Goal: Information Seeking & Learning: Learn about a topic

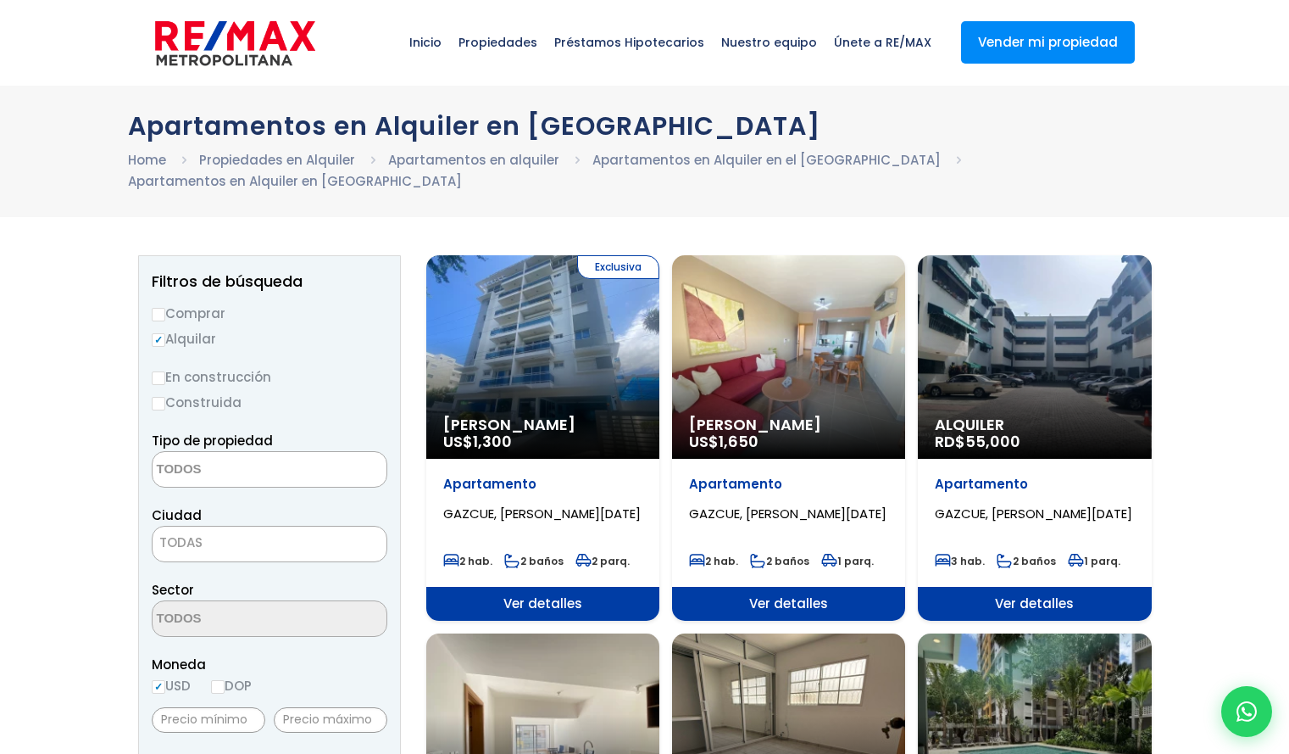
select select
click at [660, 337] on div "Alquiler RD$ 55,000" at bounding box center [542, 356] width 233 height 203
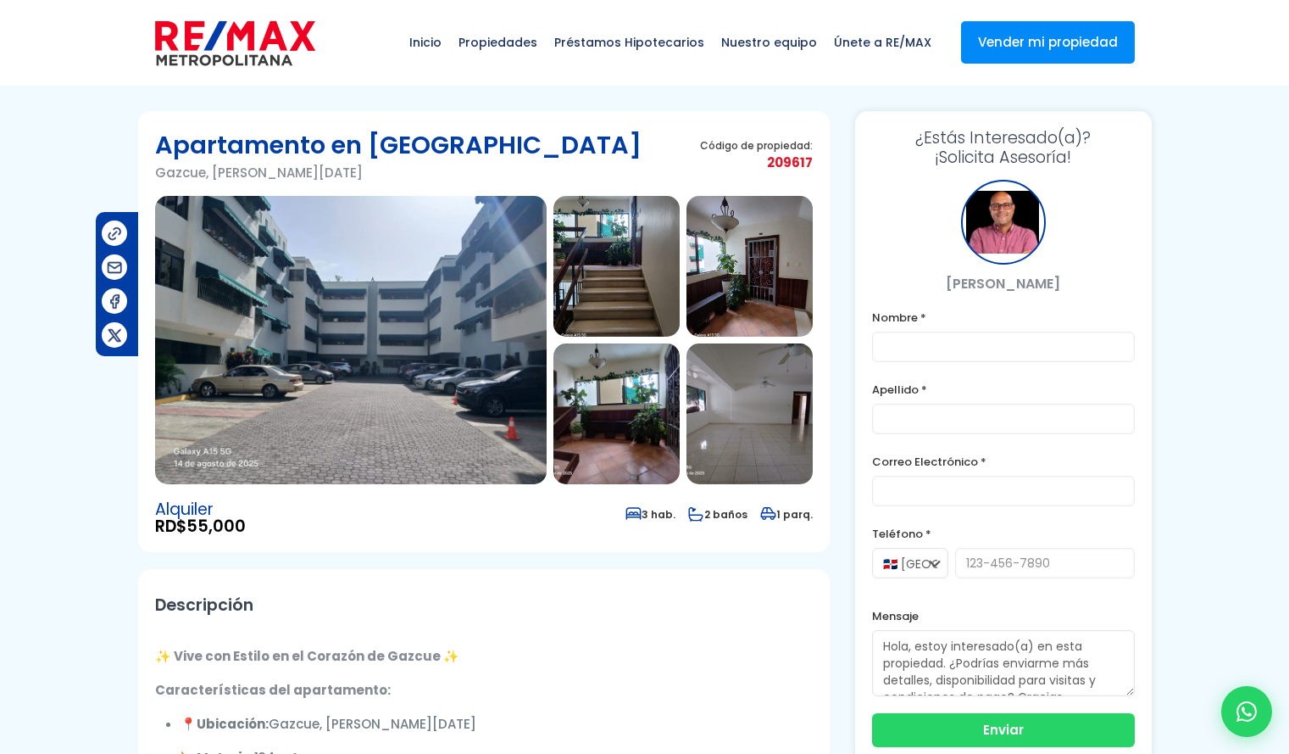
click at [241, 366] on img at bounding box center [351, 340] width 392 height 288
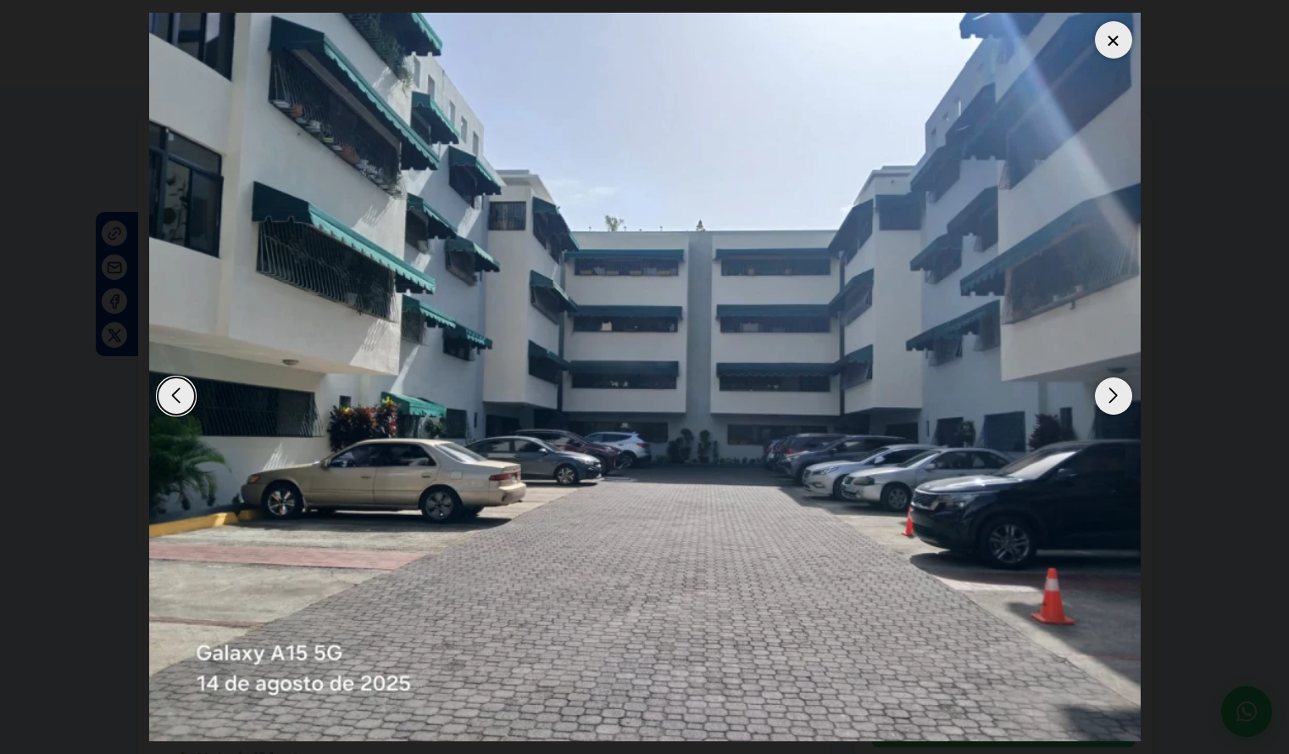
click at [1109, 406] on div "Next slide" at bounding box center [1113, 395] width 37 height 37
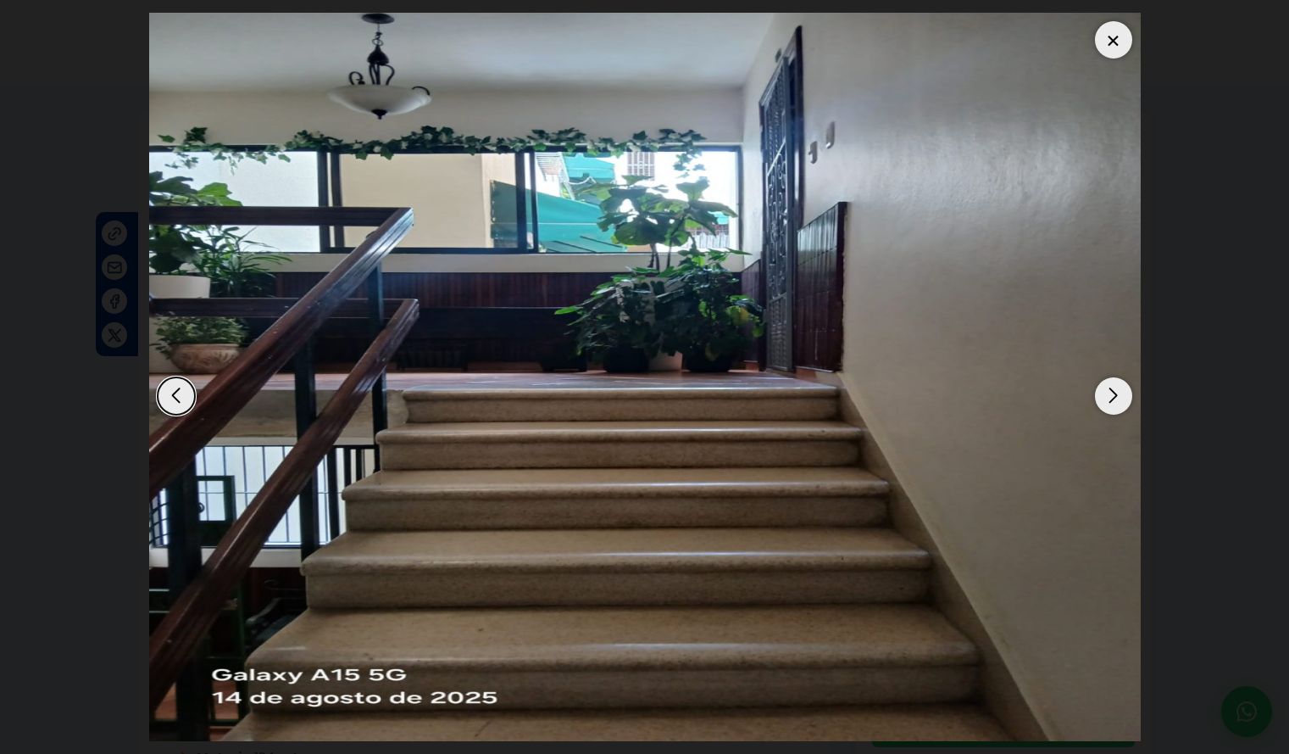
click at [1109, 406] on div "Next slide" at bounding box center [1113, 395] width 37 height 37
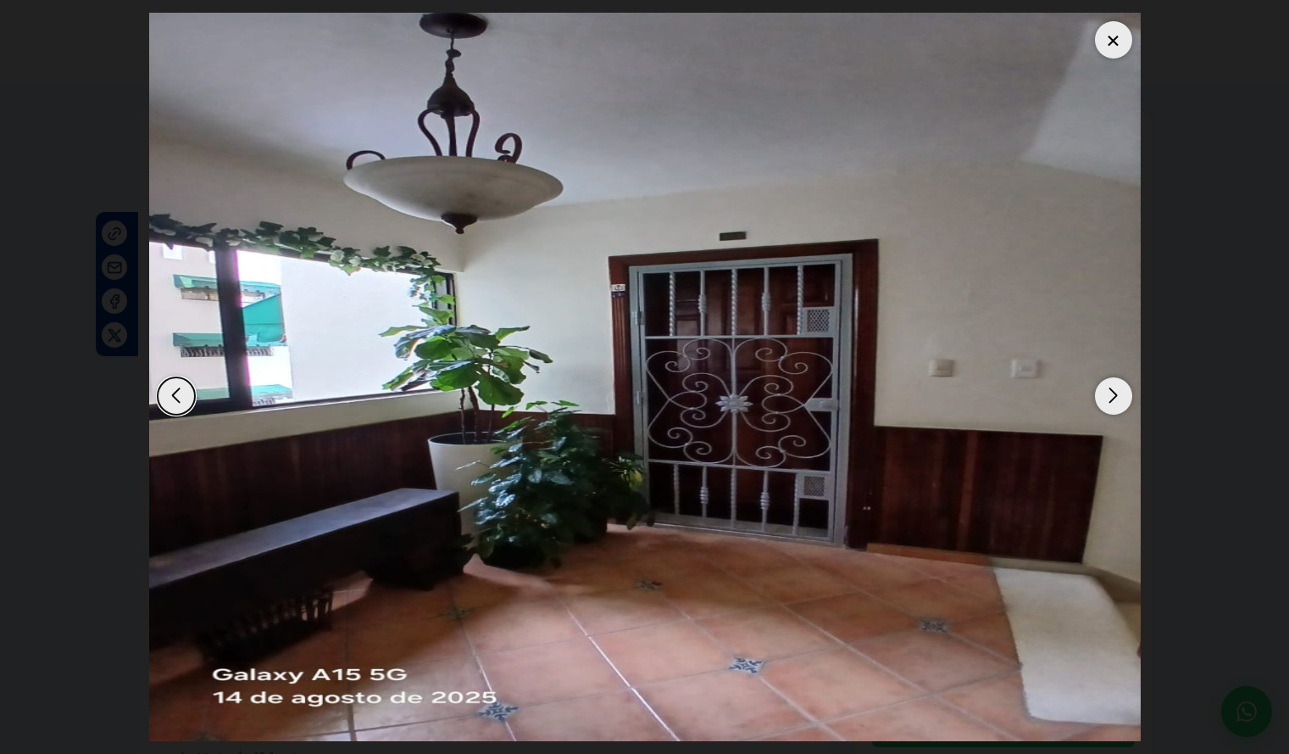
click at [1109, 406] on div "Next slide" at bounding box center [1113, 395] width 37 height 37
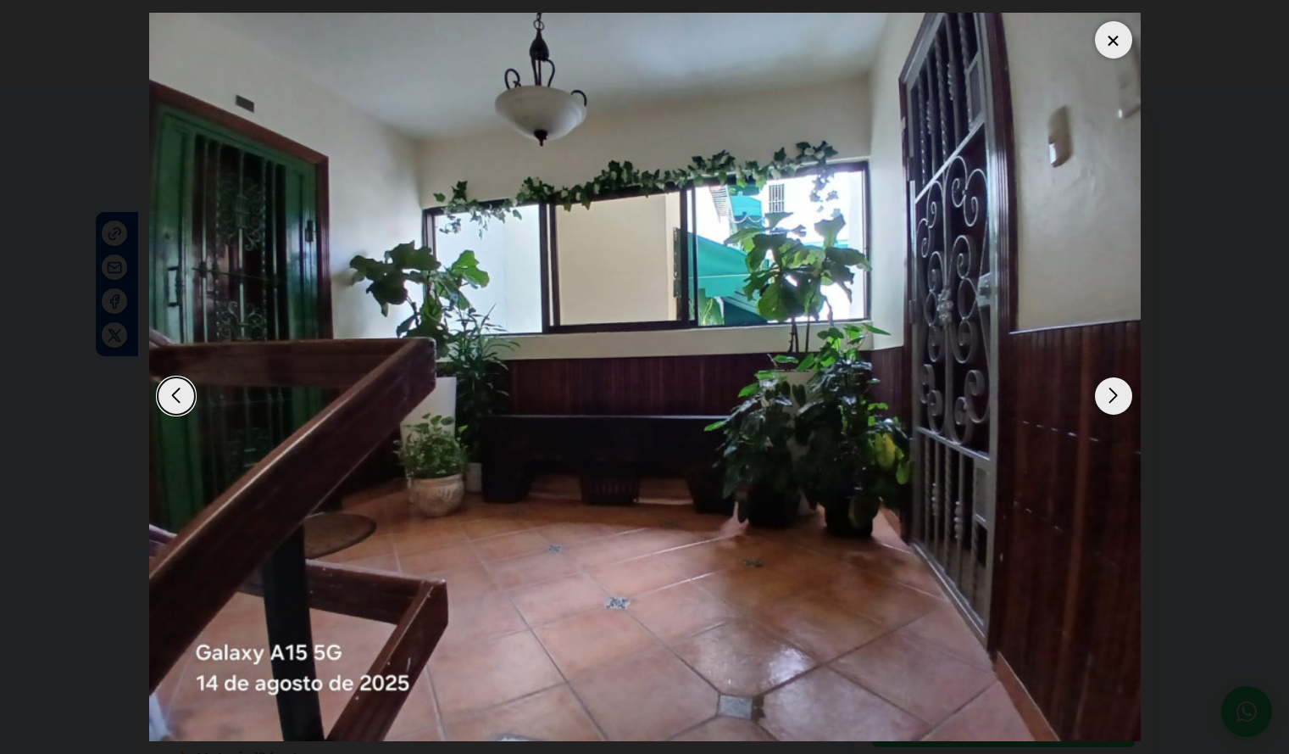
click at [1109, 406] on div "Next slide" at bounding box center [1113, 395] width 37 height 37
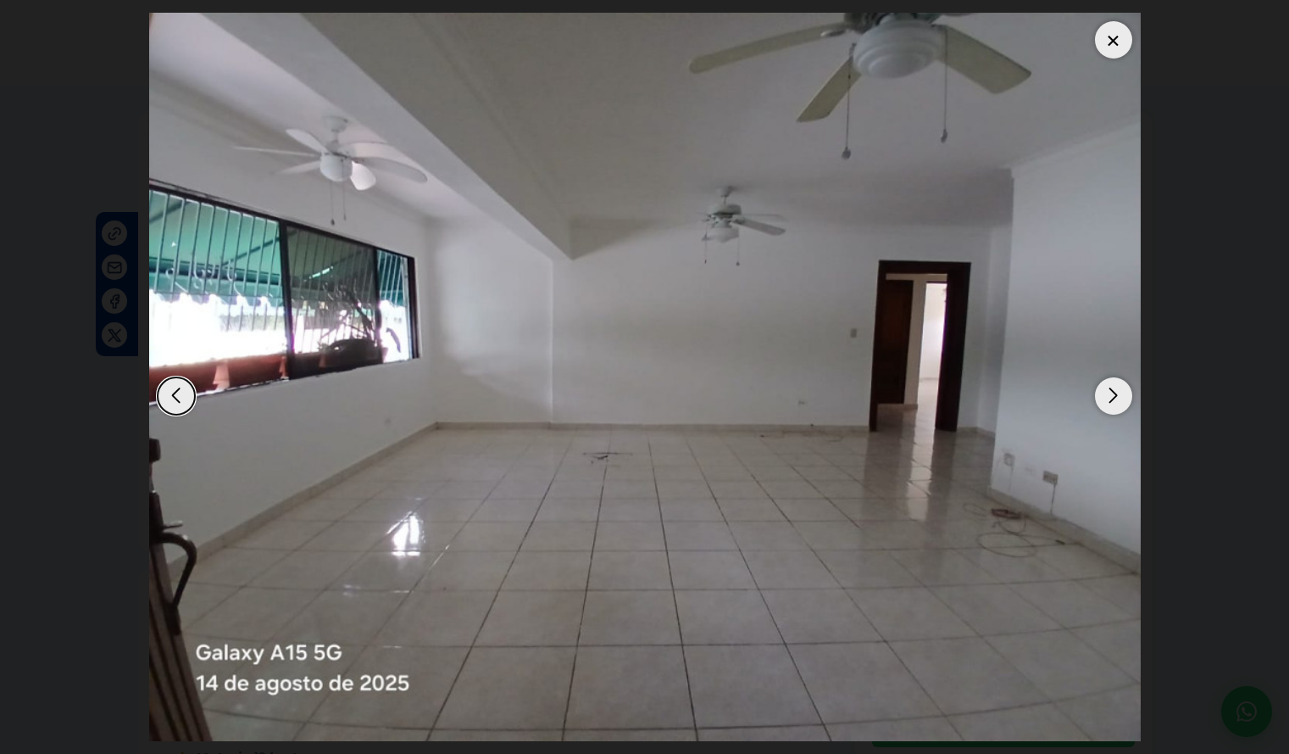
click at [1109, 406] on div "Next slide" at bounding box center [1113, 395] width 37 height 37
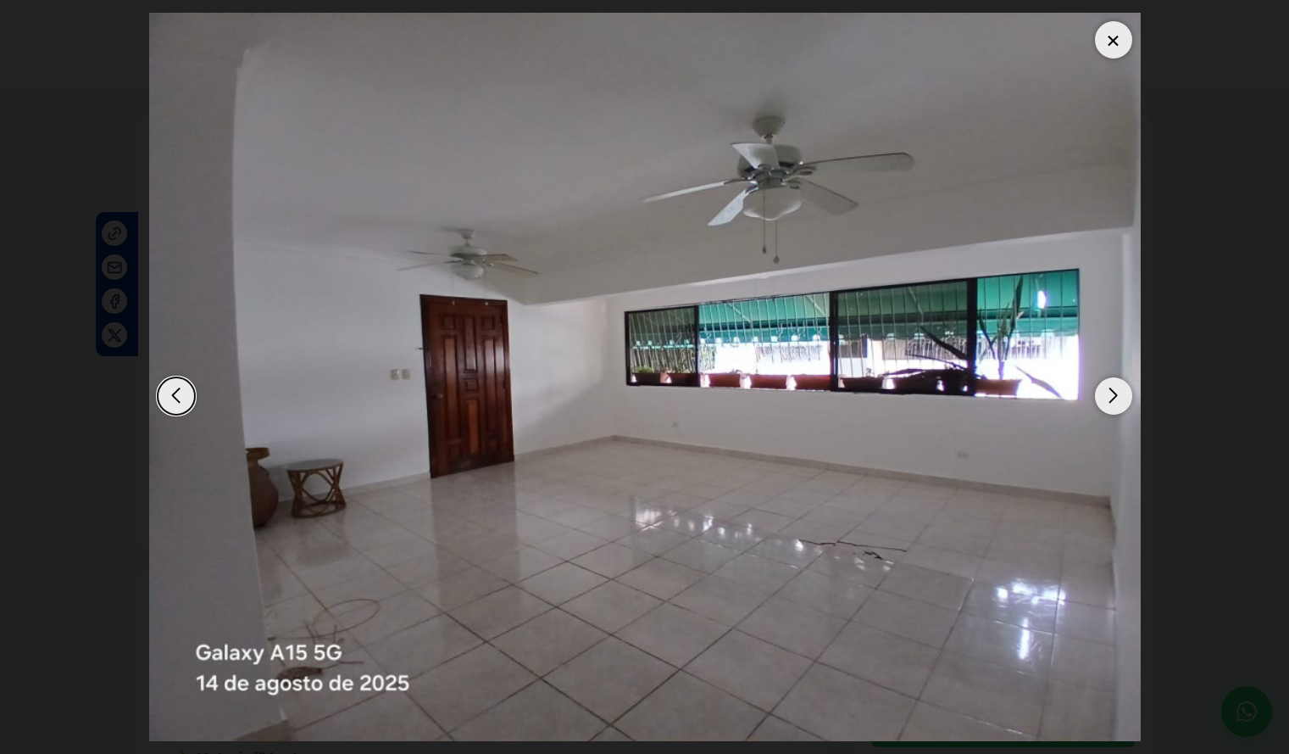
click at [1109, 406] on div "Next slide" at bounding box center [1113, 395] width 37 height 37
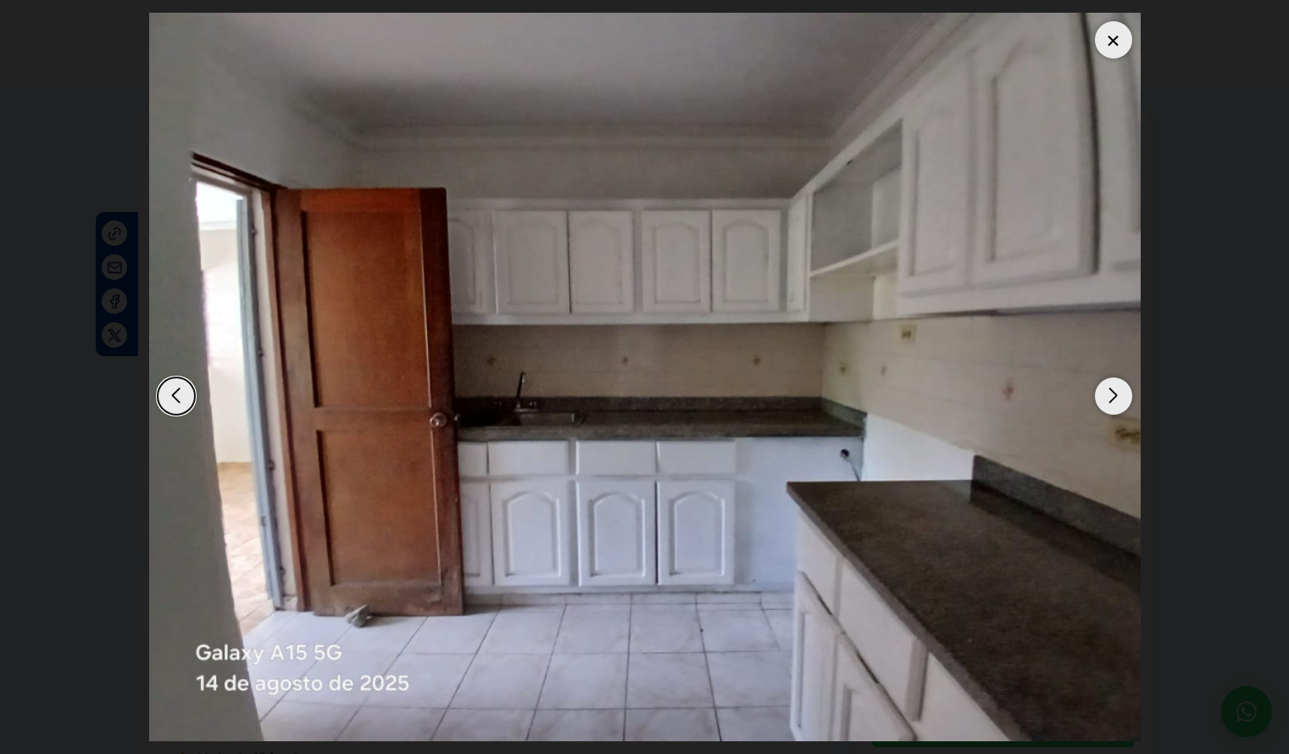
click at [1109, 406] on div "Next slide" at bounding box center [1113, 395] width 37 height 37
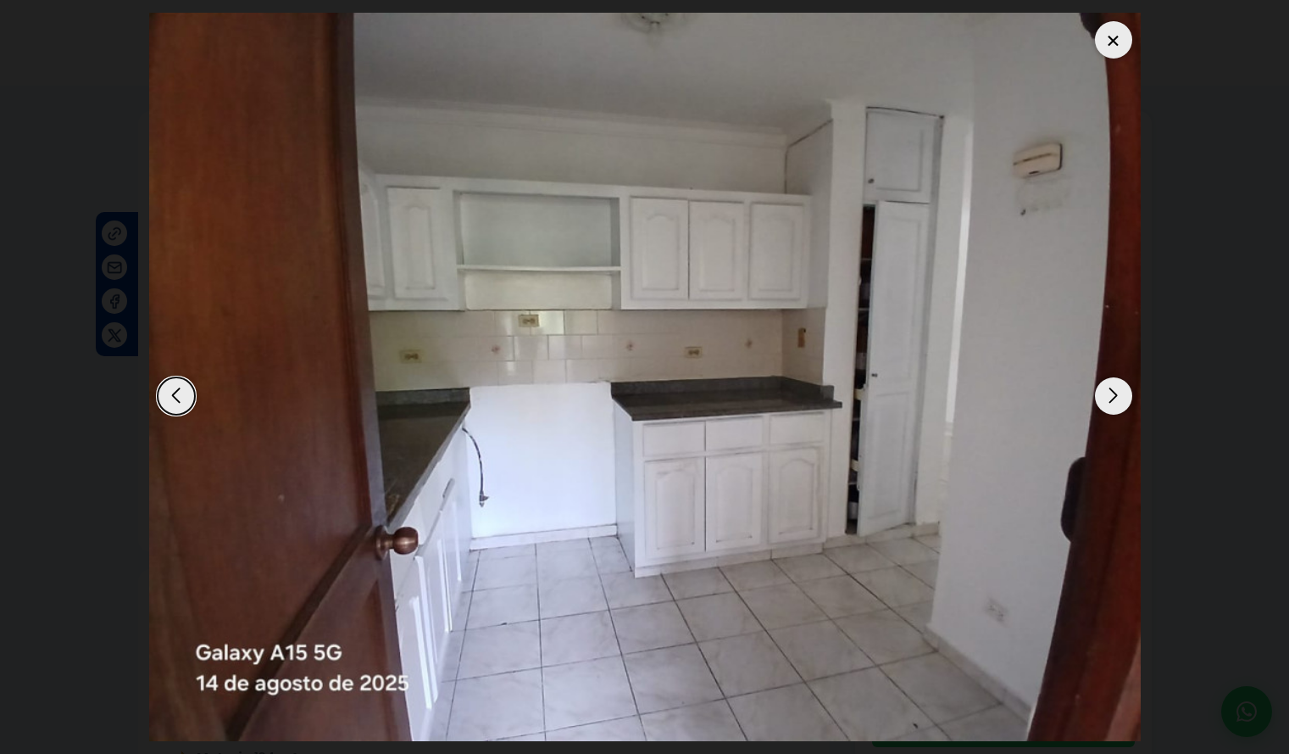
click at [1106, 40] on div at bounding box center [1113, 39] width 37 height 37
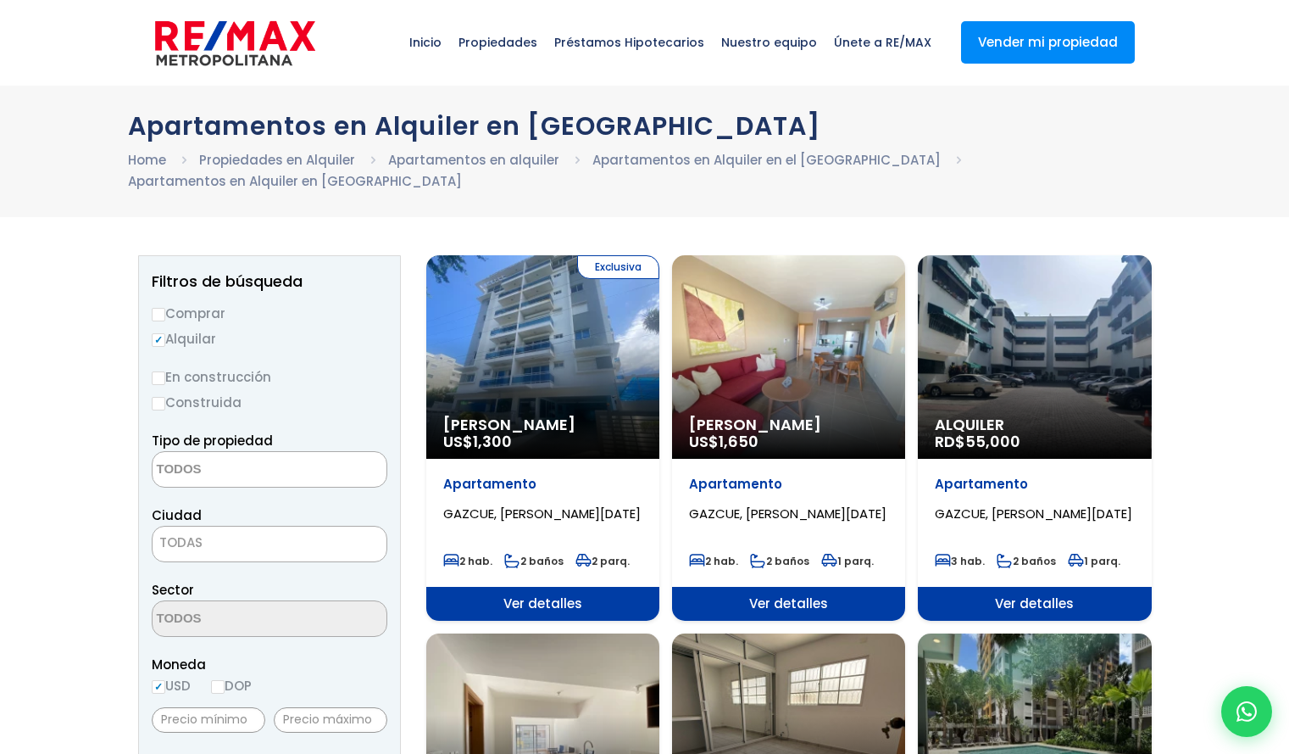
select select
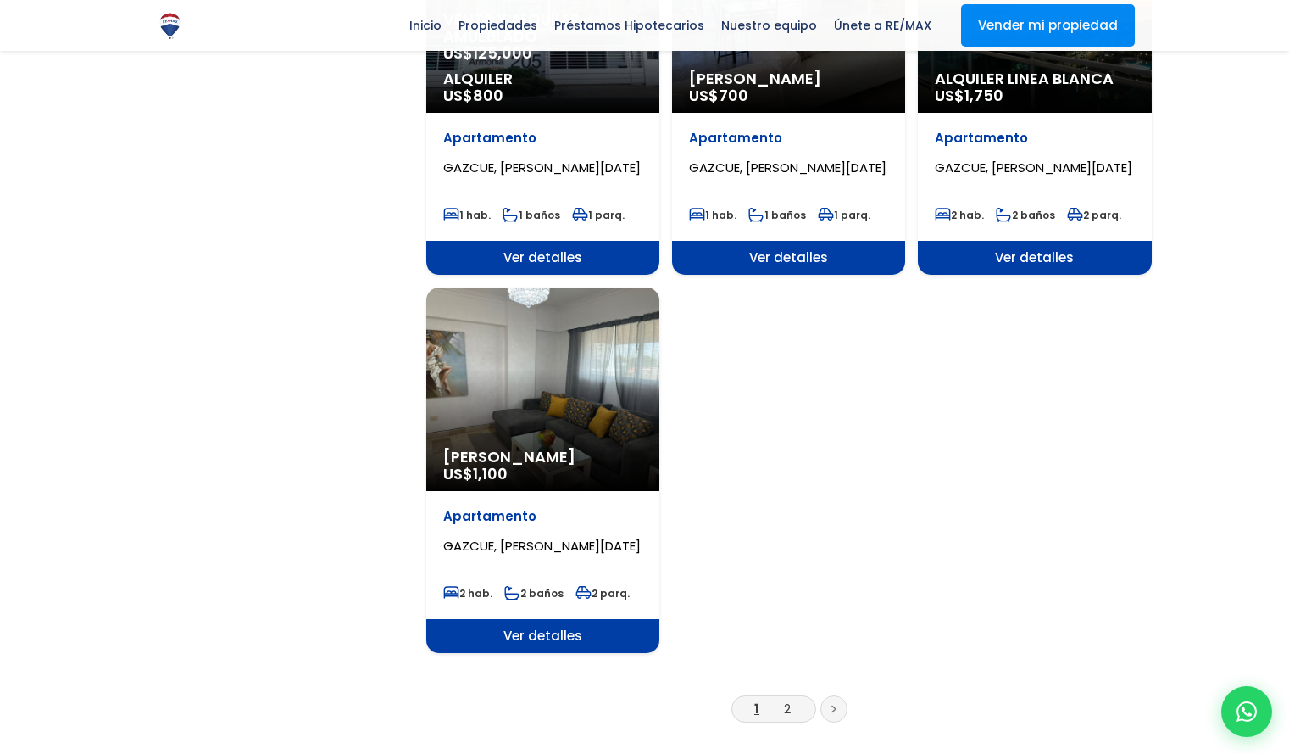
scroll to position [1891, 0]
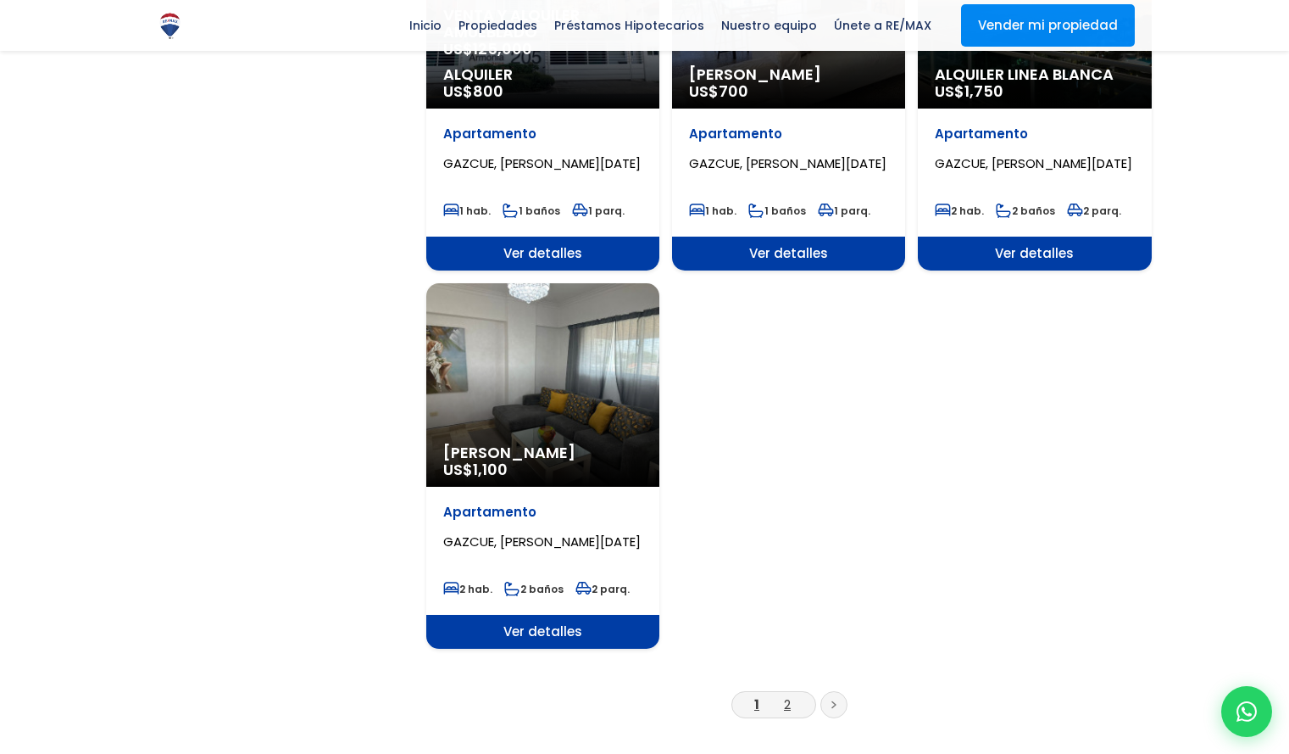
click at [790, 695] on link "2" at bounding box center [787, 704] width 7 height 18
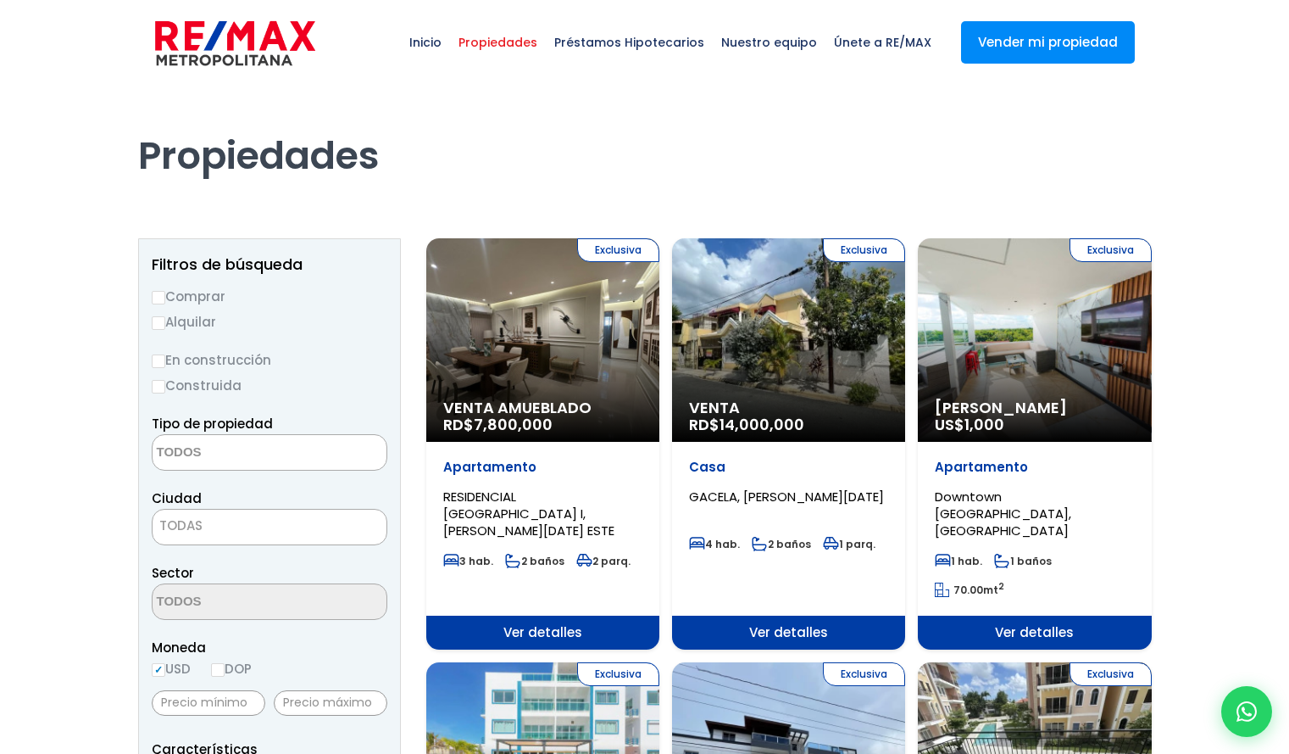
select select
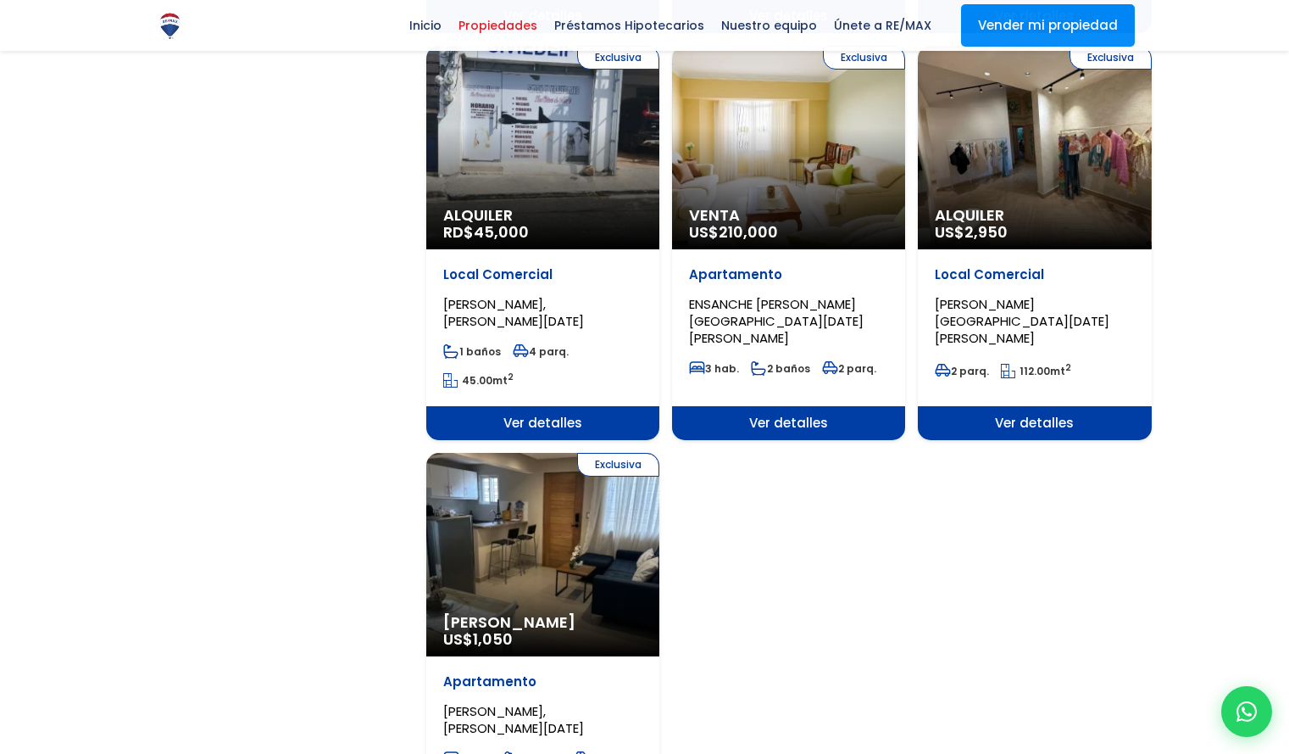
scroll to position [1836, 0]
